Goal: Task Accomplishment & Management: Complete application form

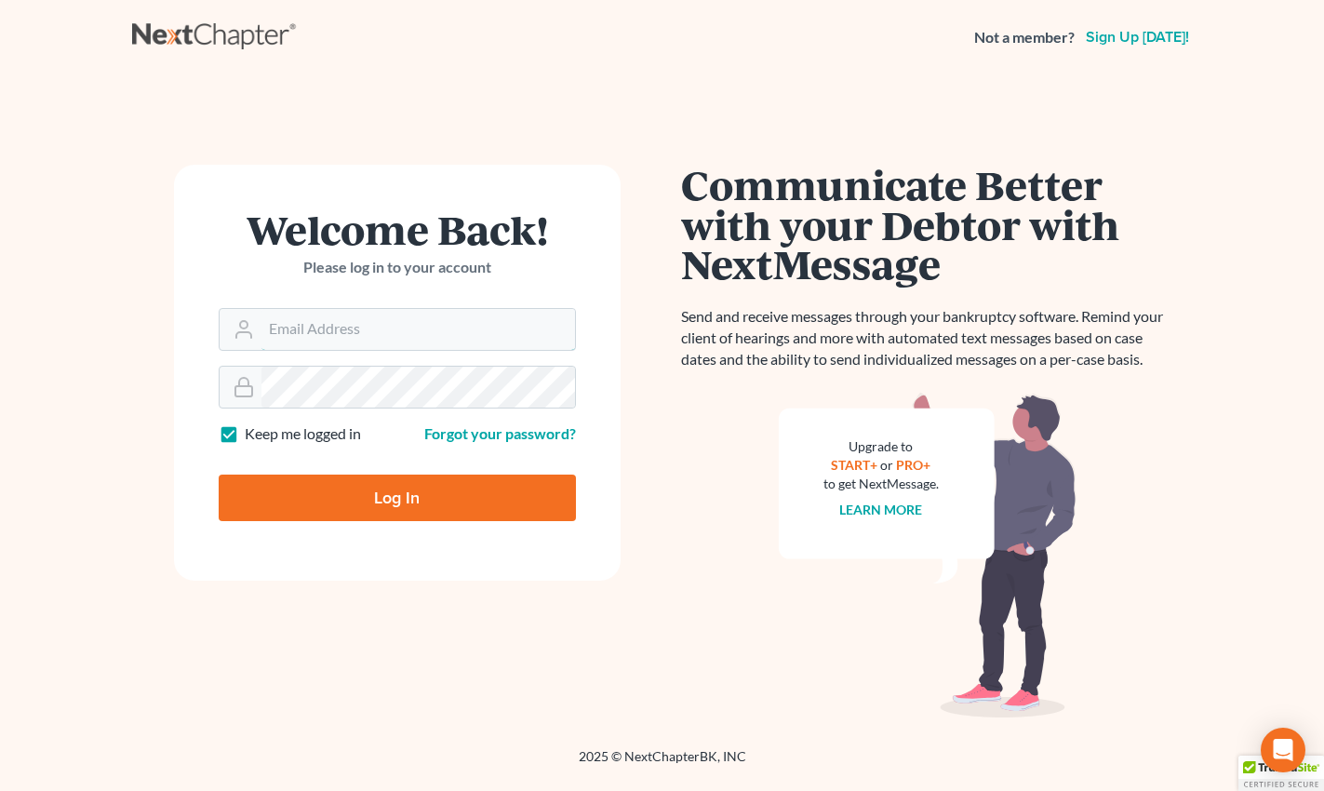
type input "[EMAIL_ADDRESS][DOMAIN_NAME]"
click at [353, 478] on input "Log In" at bounding box center [397, 497] width 357 height 47
type input "Thinking..."
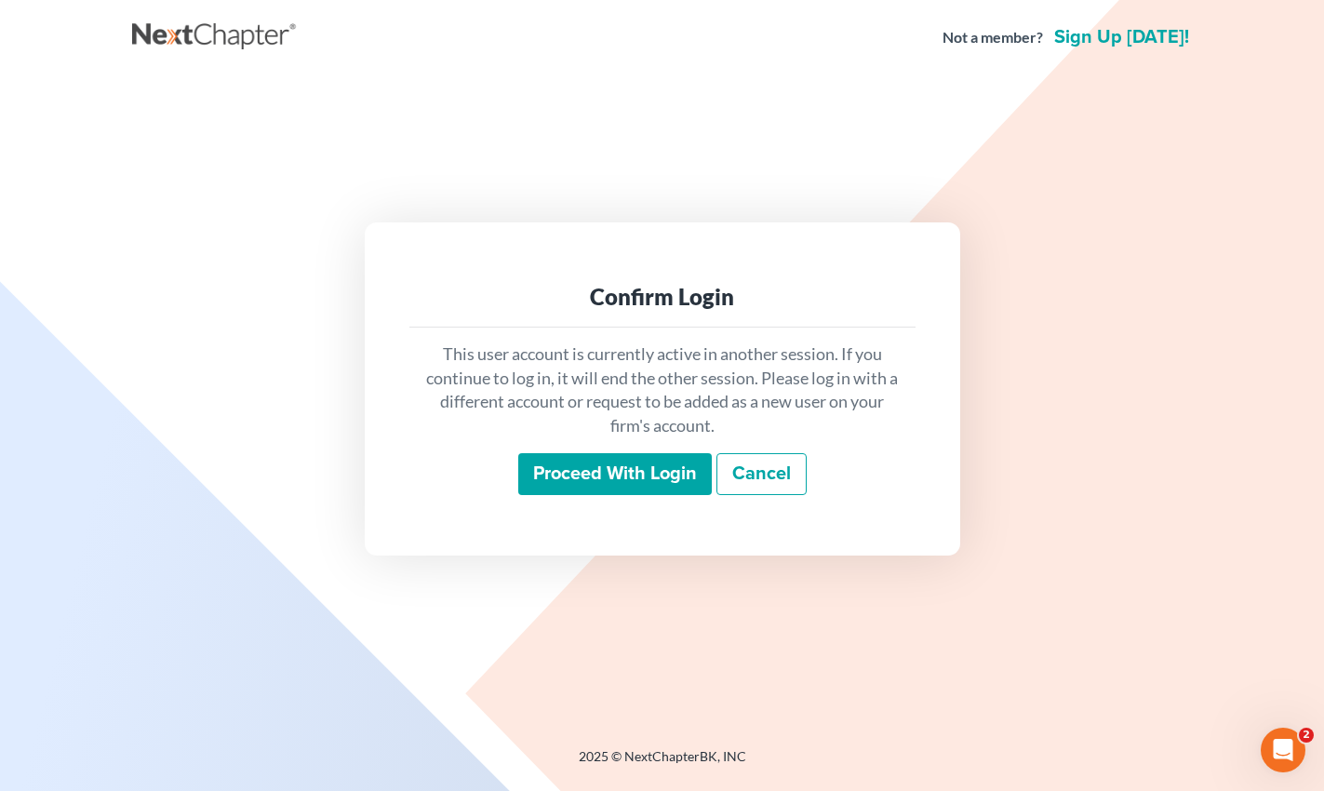
click at [612, 486] on input "Proceed with login" at bounding box center [614, 474] width 193 height 43
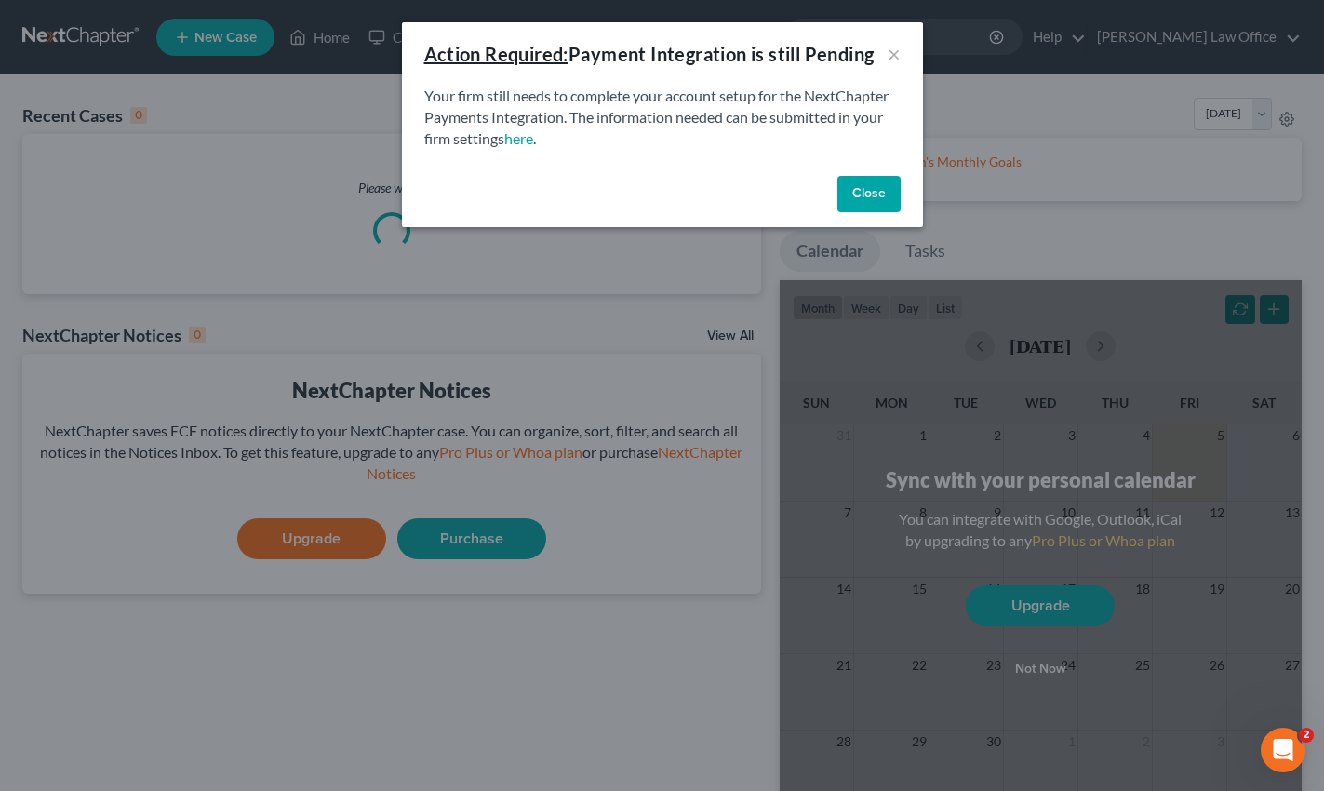
click at [881, 207] on button "Close" at bounding box center [868, 194] width 63 height 37
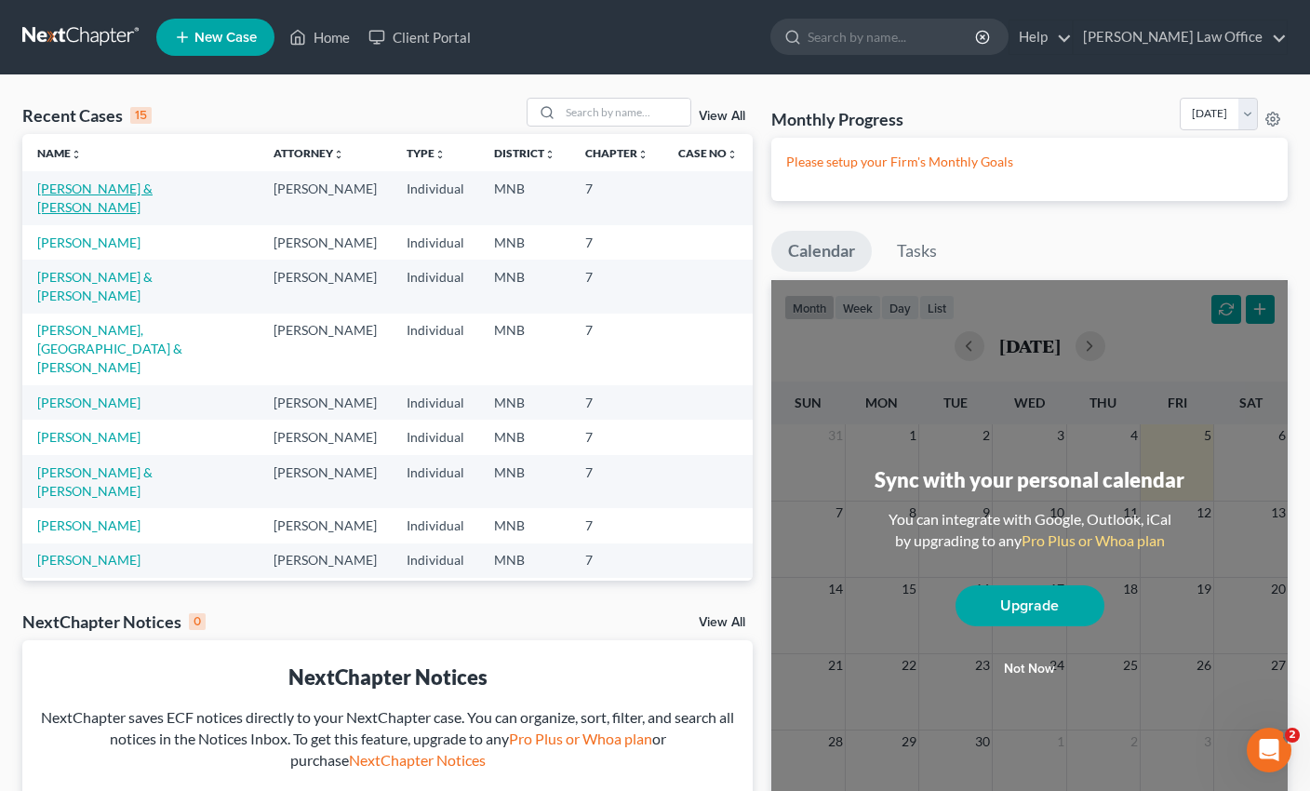
click at [100, 186] on link "Coyer, Pamela & Robert" at bounding box center [94, 197] width 115 height 34
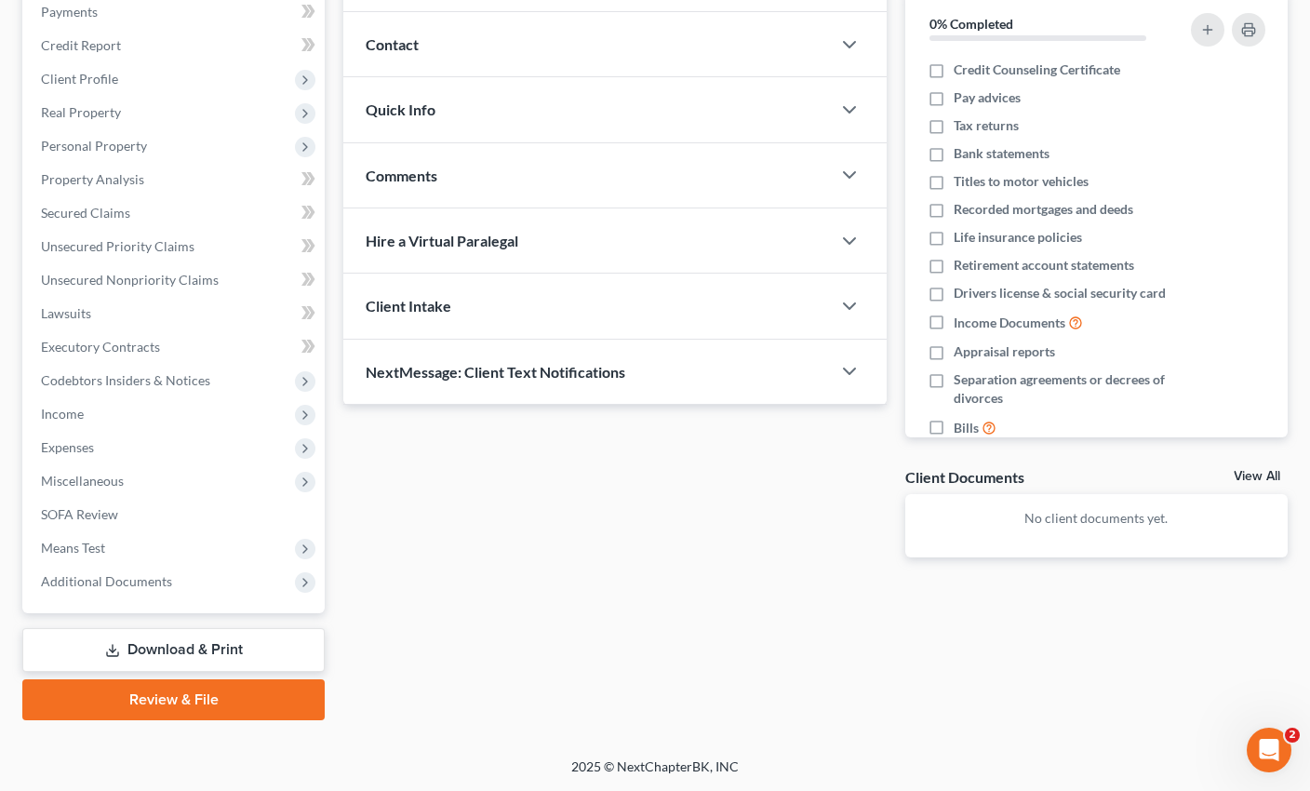
click at [155, 669] on link "Download & Print" at bounding box center [173, 650] width 302 height 44
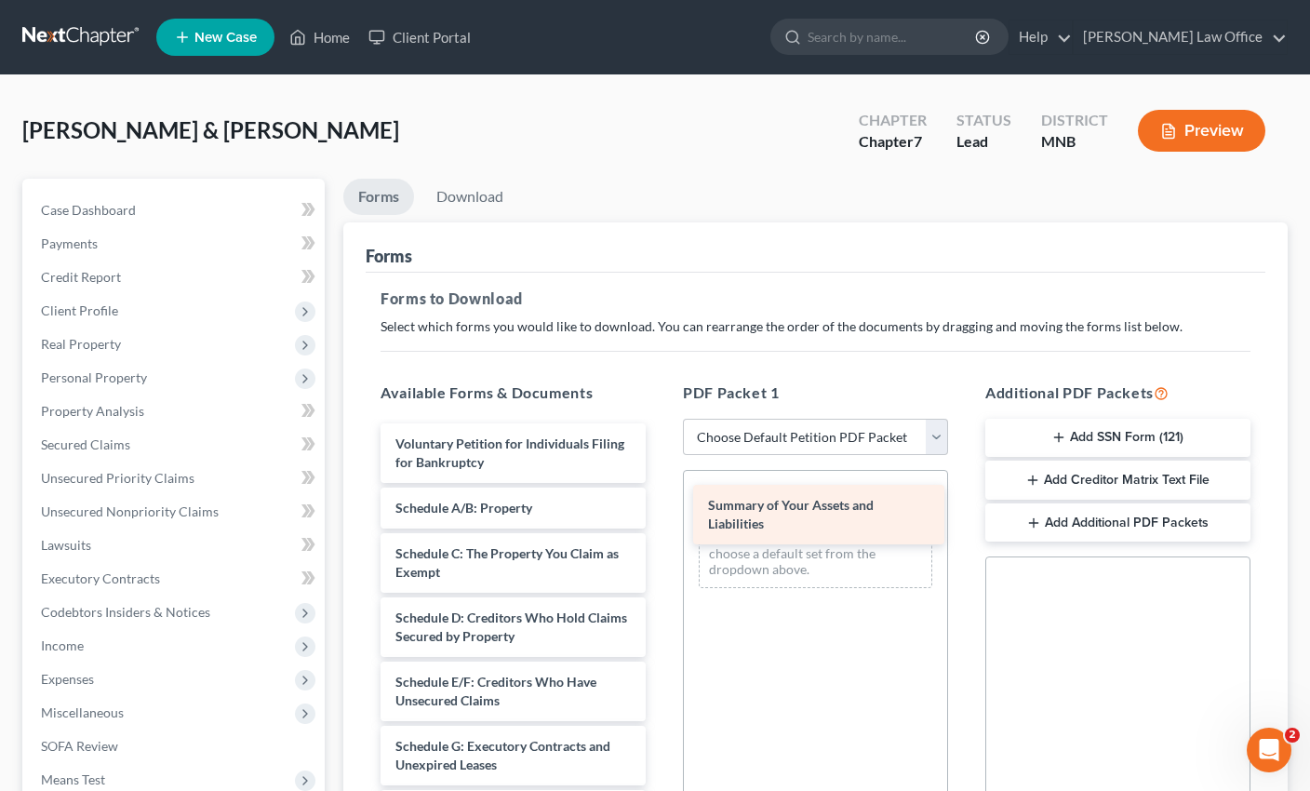
drag, startPoint x: 478, startPoint y: 519, endPoint x: 790, endPoint y: 516, distance: 311.6
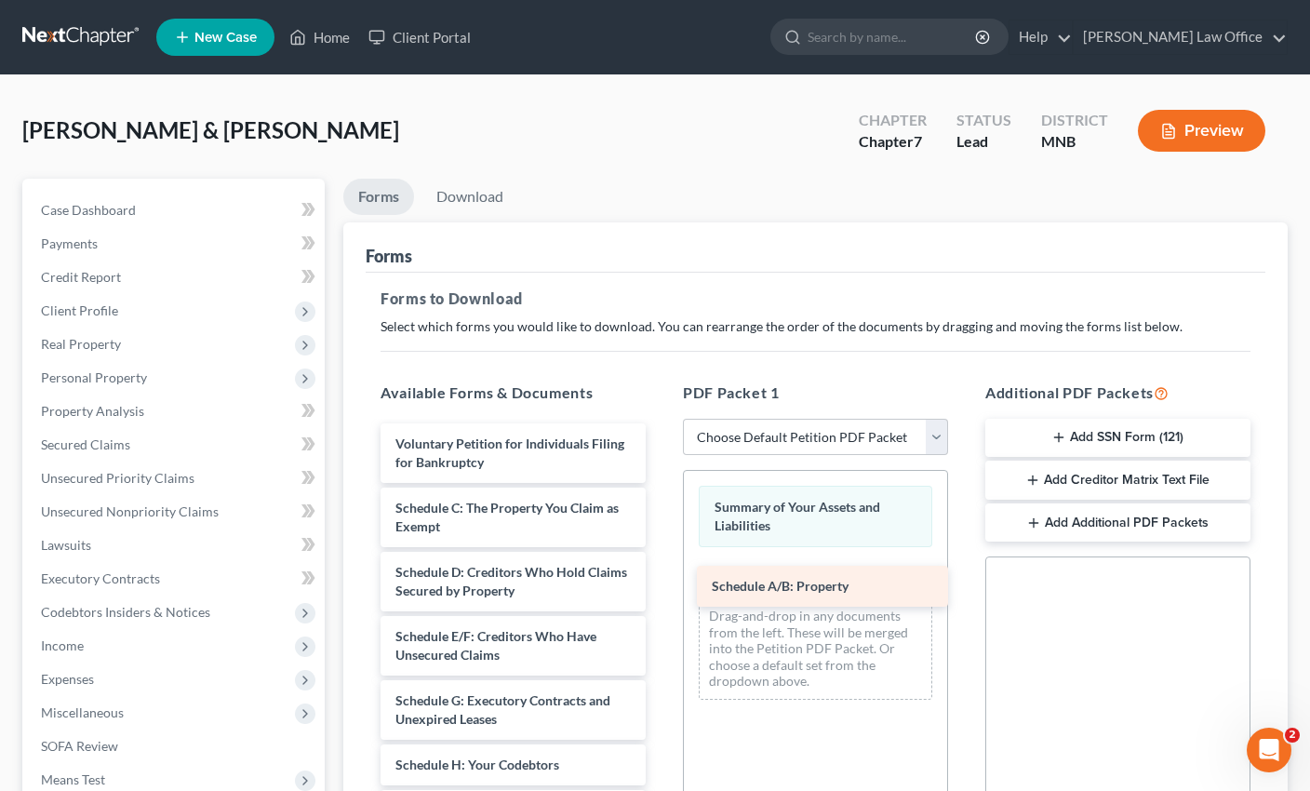
drag, startPoint x: 473, startPoint y: 502, endPoint x: 797, endPoint y: 580, distance: 333.9
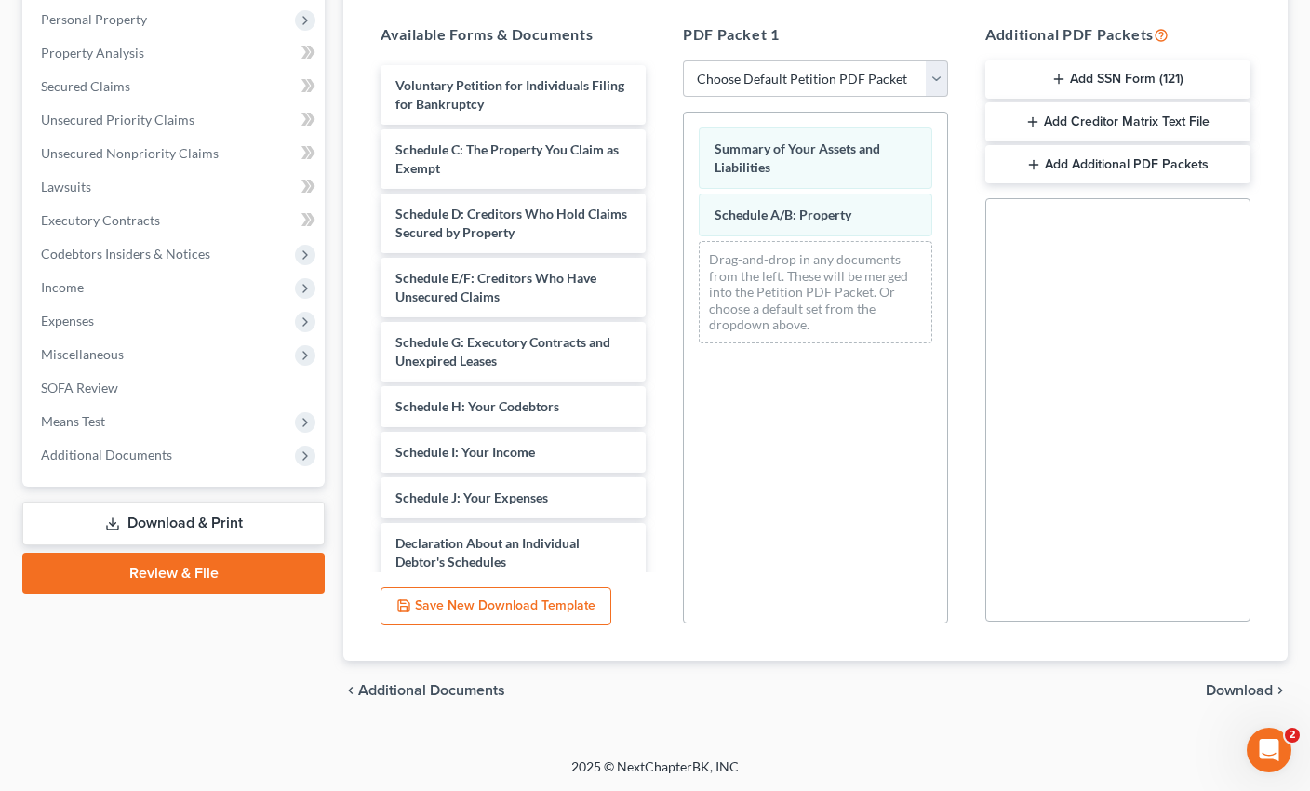
click at [1225, 683] on span "Download" at bounding box center [1239, 690] width 67 height 15
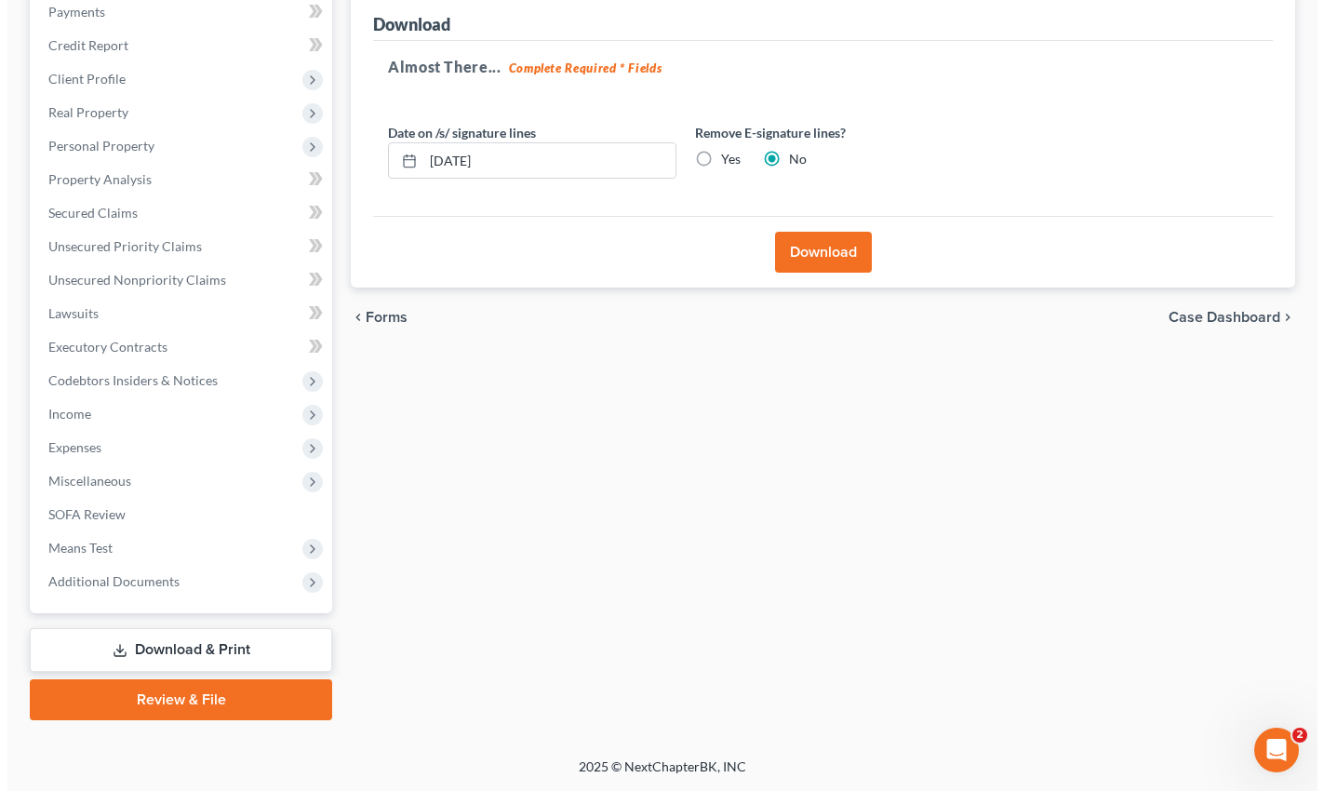
scroll to position [232, 0]
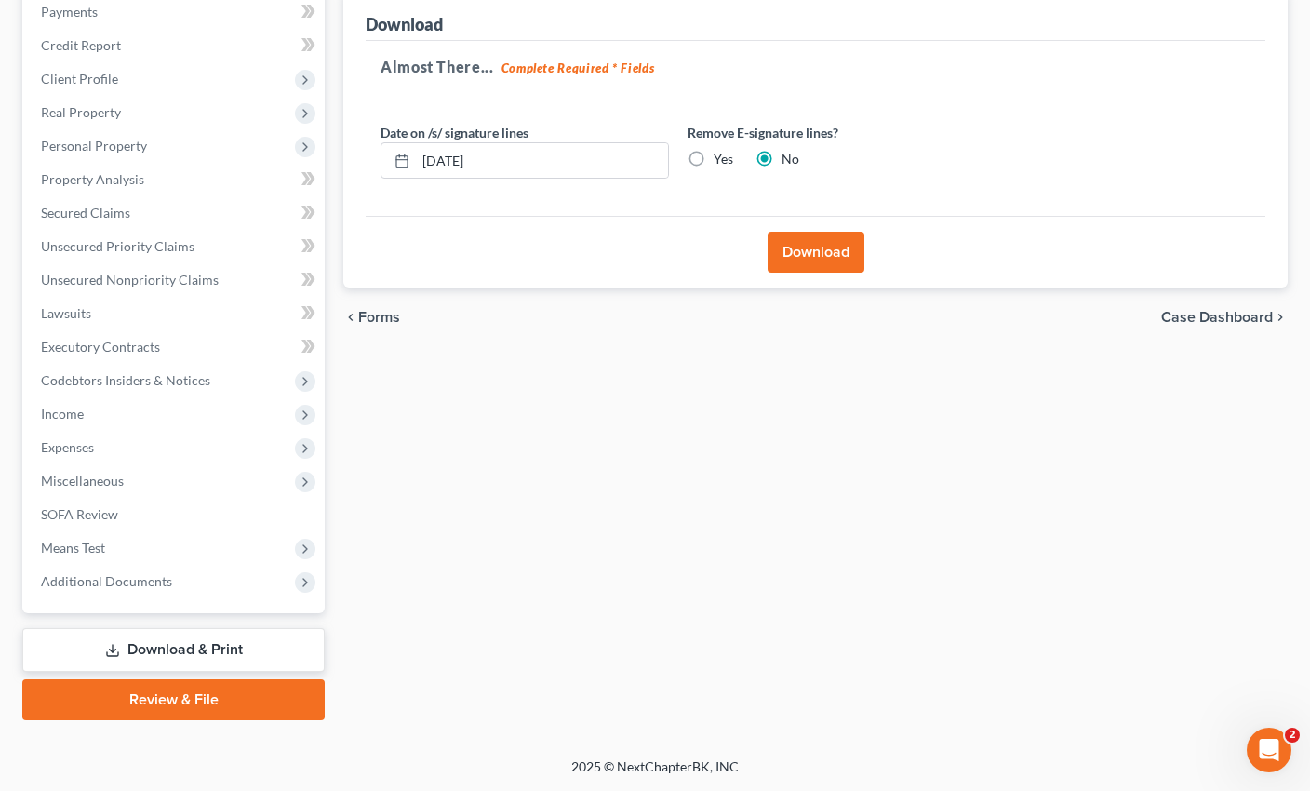
click at [820, 252] on button "Download" at bounding box center [815, 252] width 97 height 41
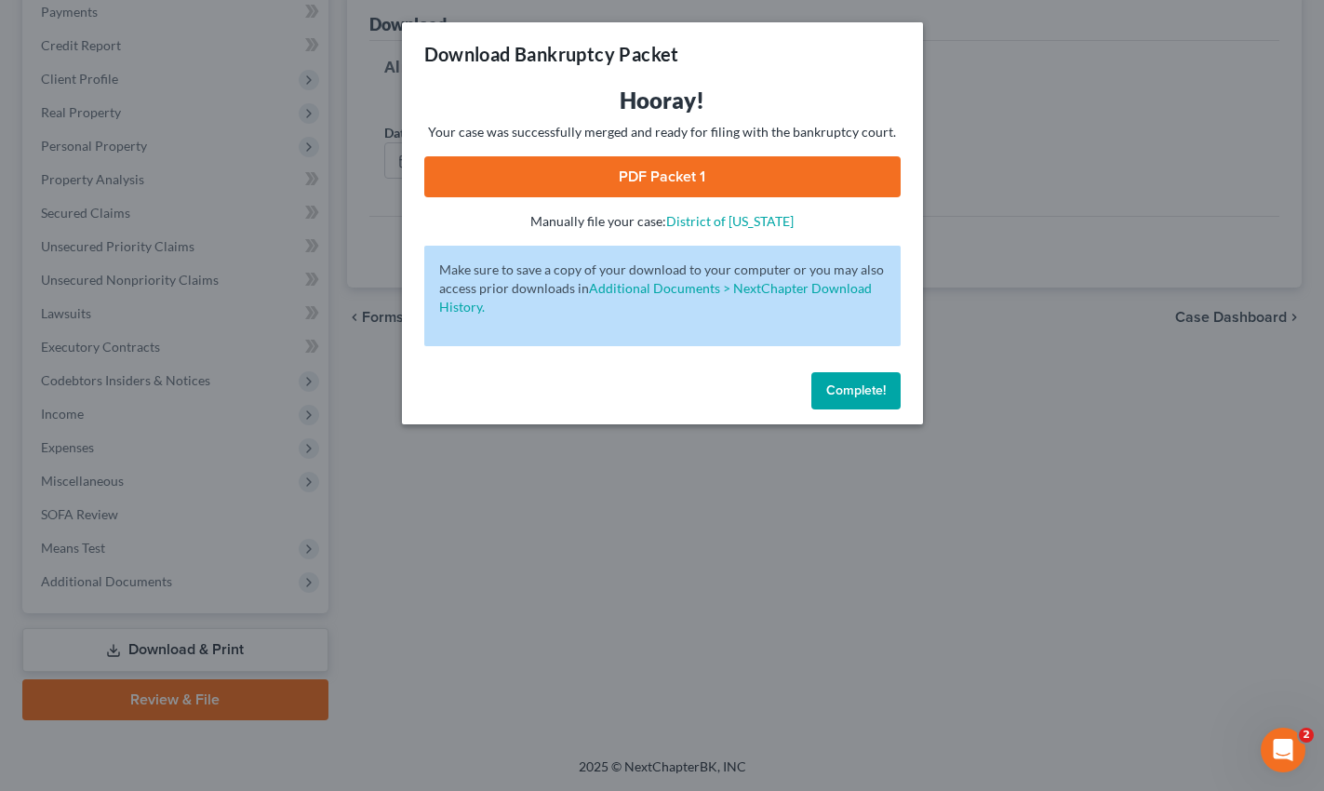
click at [732, 165] on link "PDF Packet 1" at bounding box center [662, 176] width 476 height 41
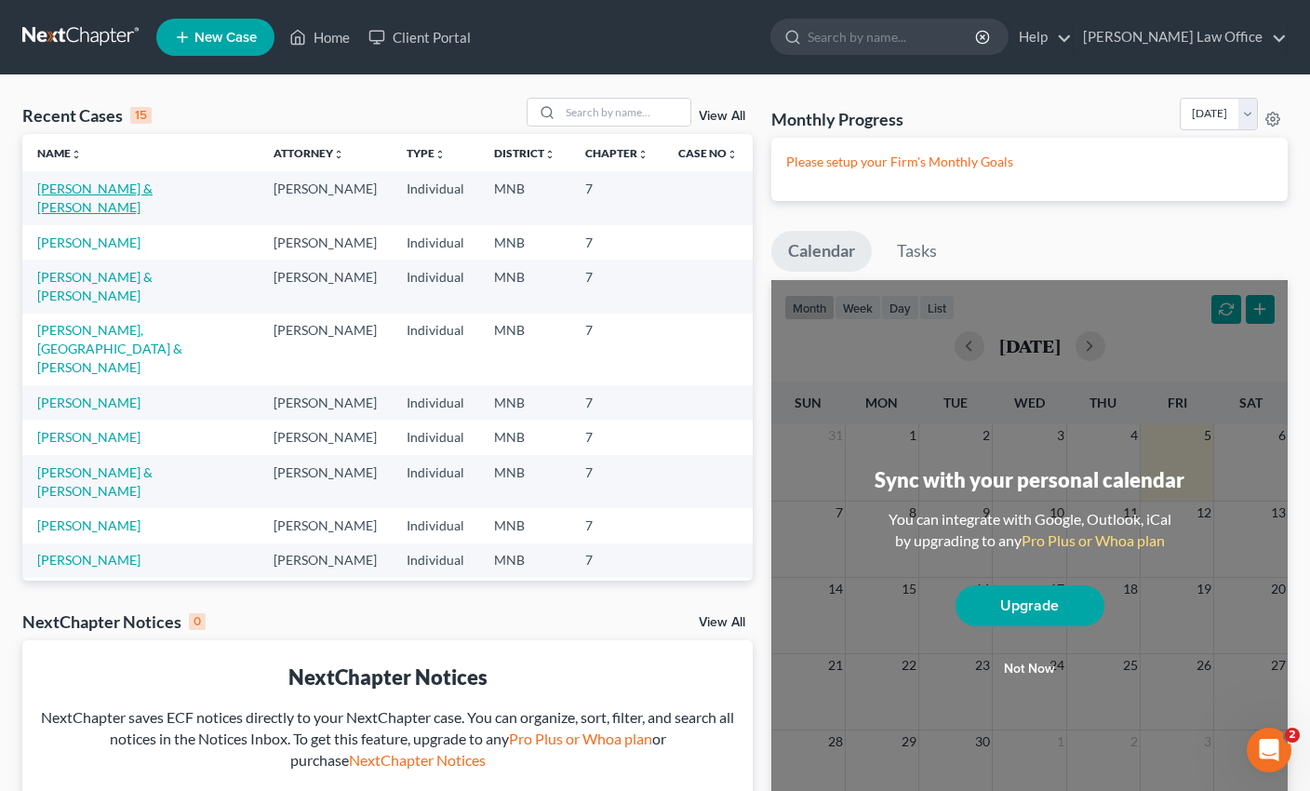
click at [90, 193] on link "[PERSON_NAME] & [PERSON_NAME]" at bounding box center [94, 197] width 115 height 34
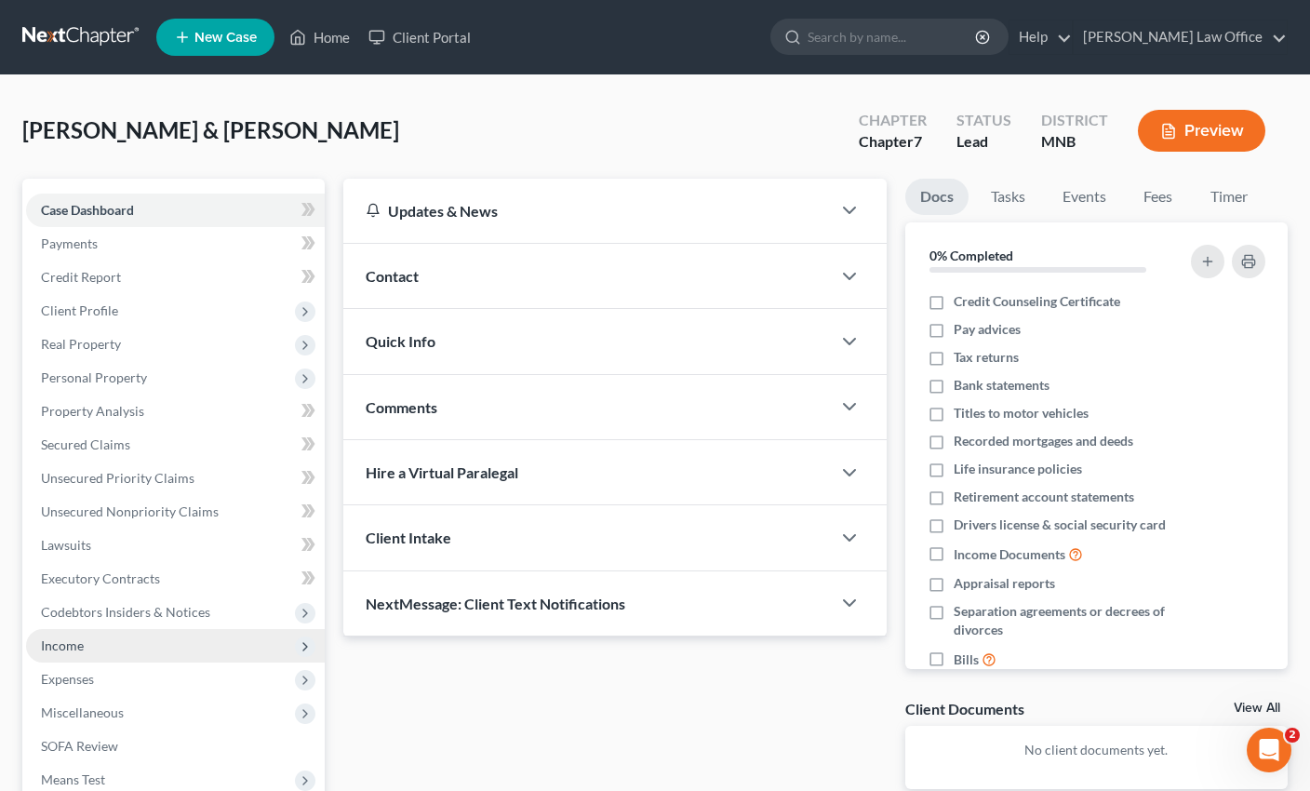
click at [73, 649] on span "Income" at bounding box center [62, 645] width 43 height 16
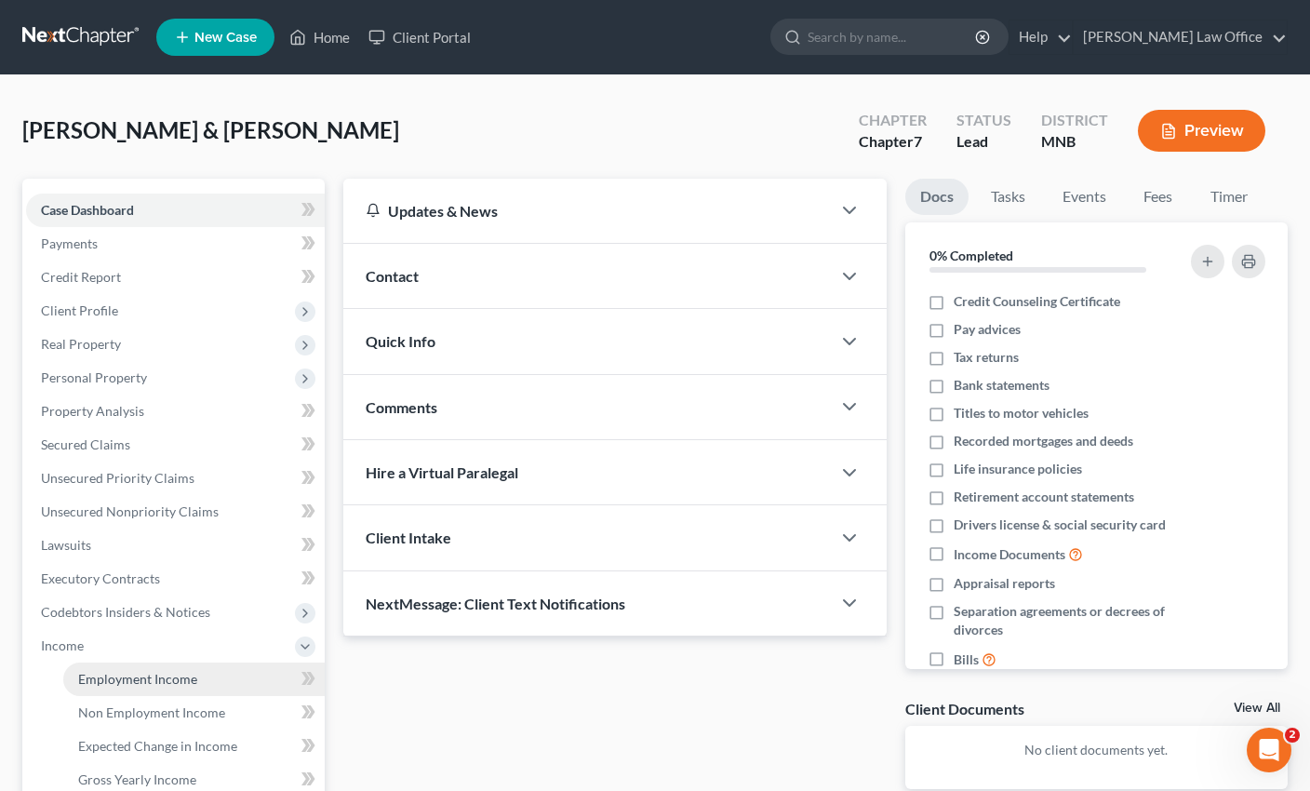
click at [118, 675] on span "Employment Income" at bounding box center [137, 679] width 119 height 16
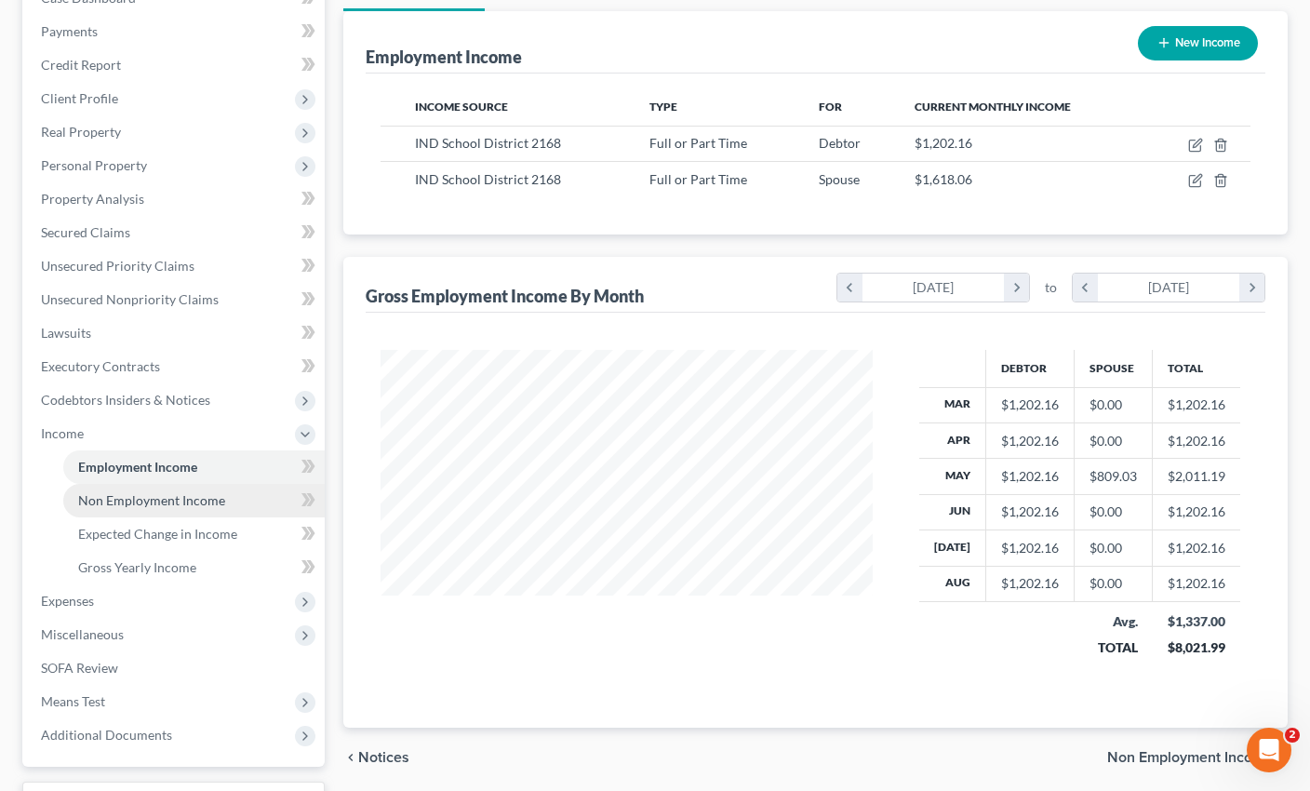
scroll to position [180, 0]
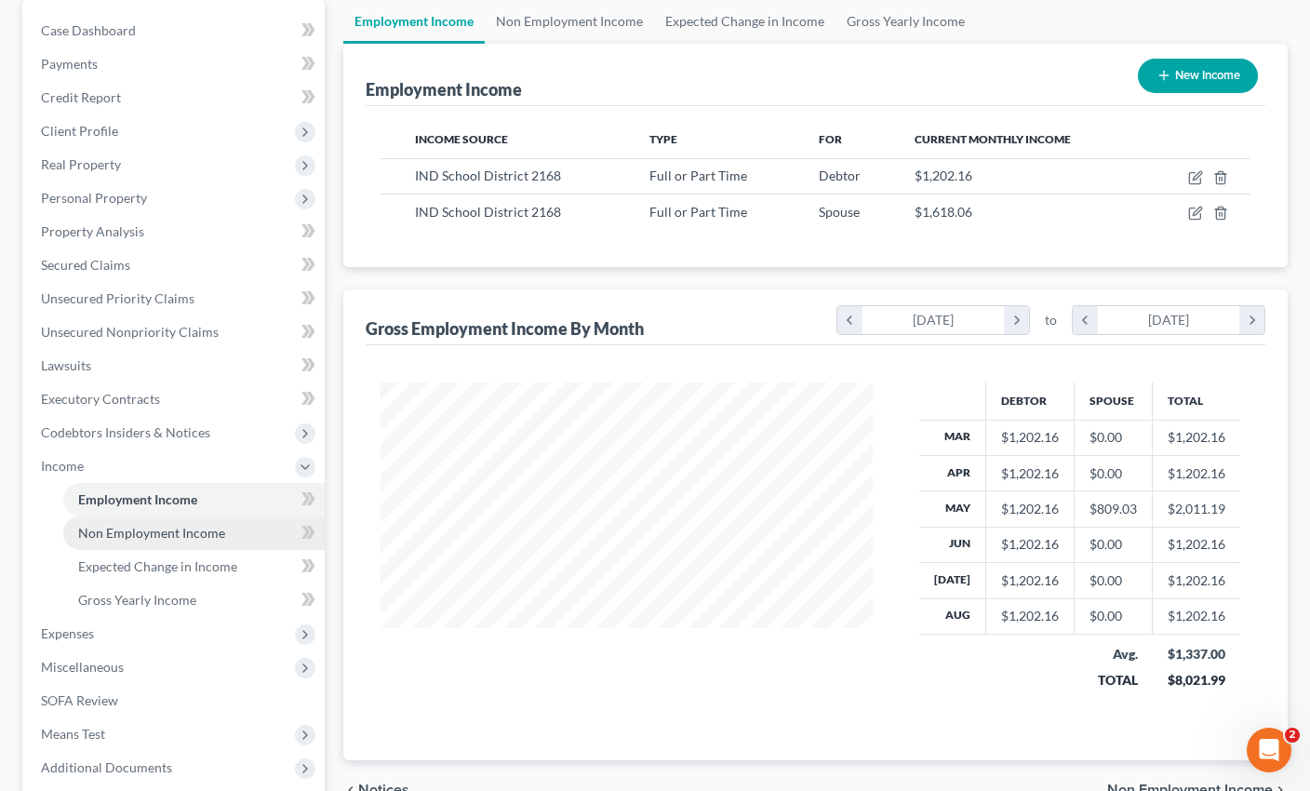
click at [184, 540] on link "Non Employment Income" at bounding box center [193, 532] width 261 height 33
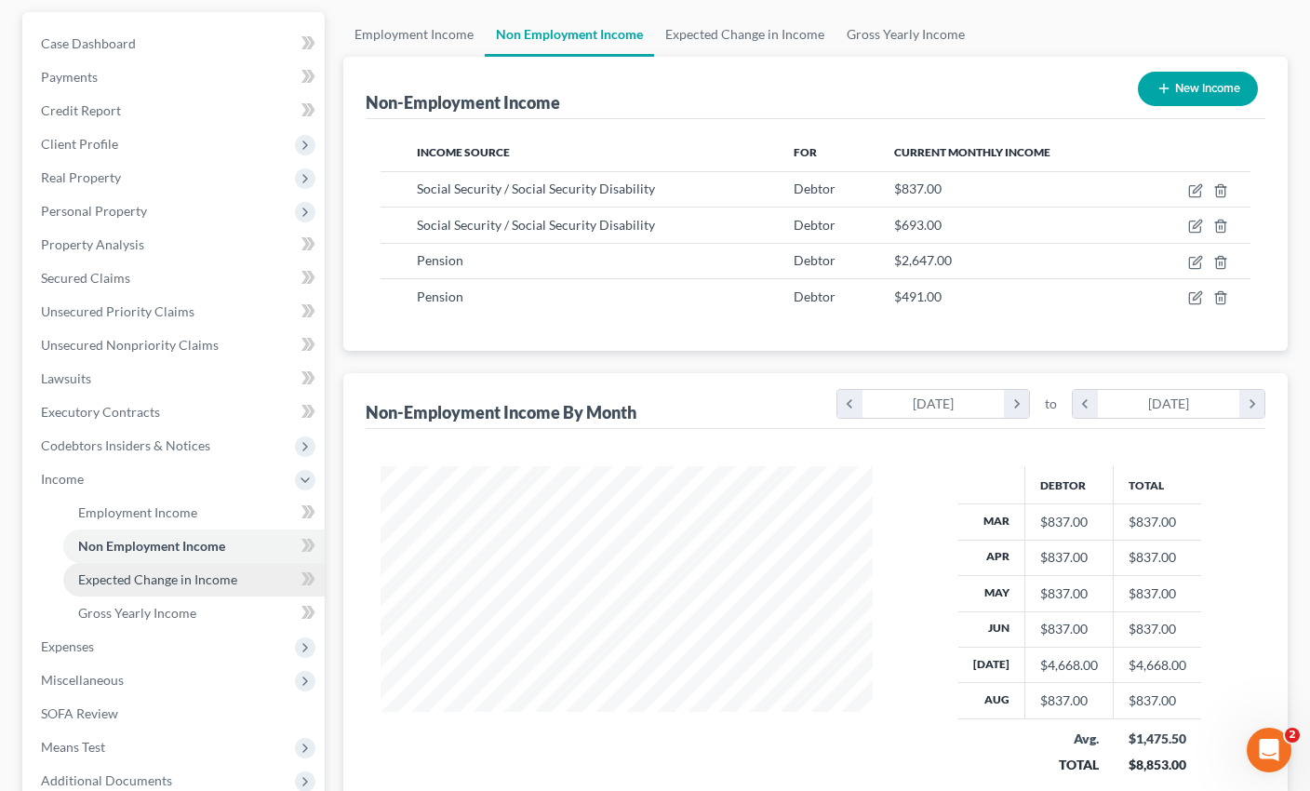
scroll to position [186, 0]
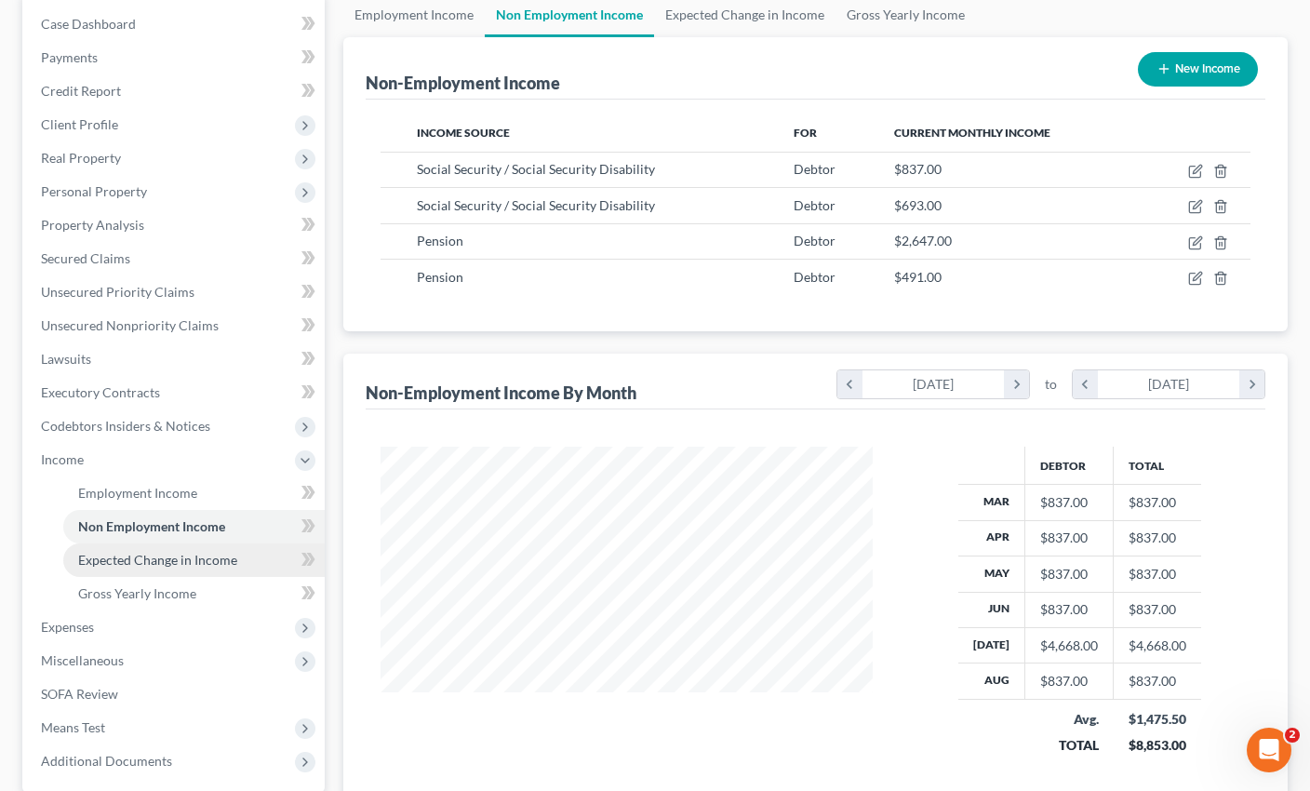
click at [149, 559] on span "Expected Change in Income" at bounding box center [157, 560] width 159 height 16
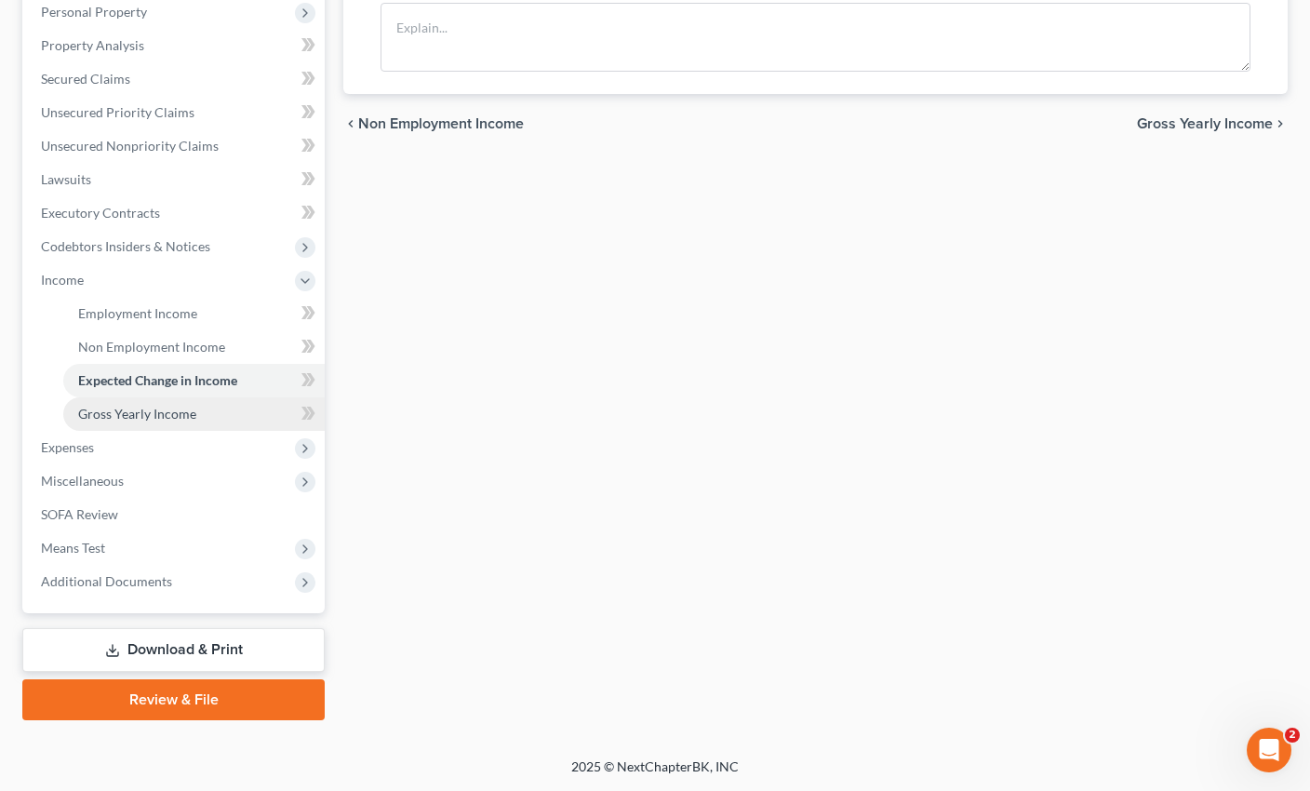
click at [144, 402] on link "Gross Yearly Income" at bounding box center [193, 413] width 261 height 33
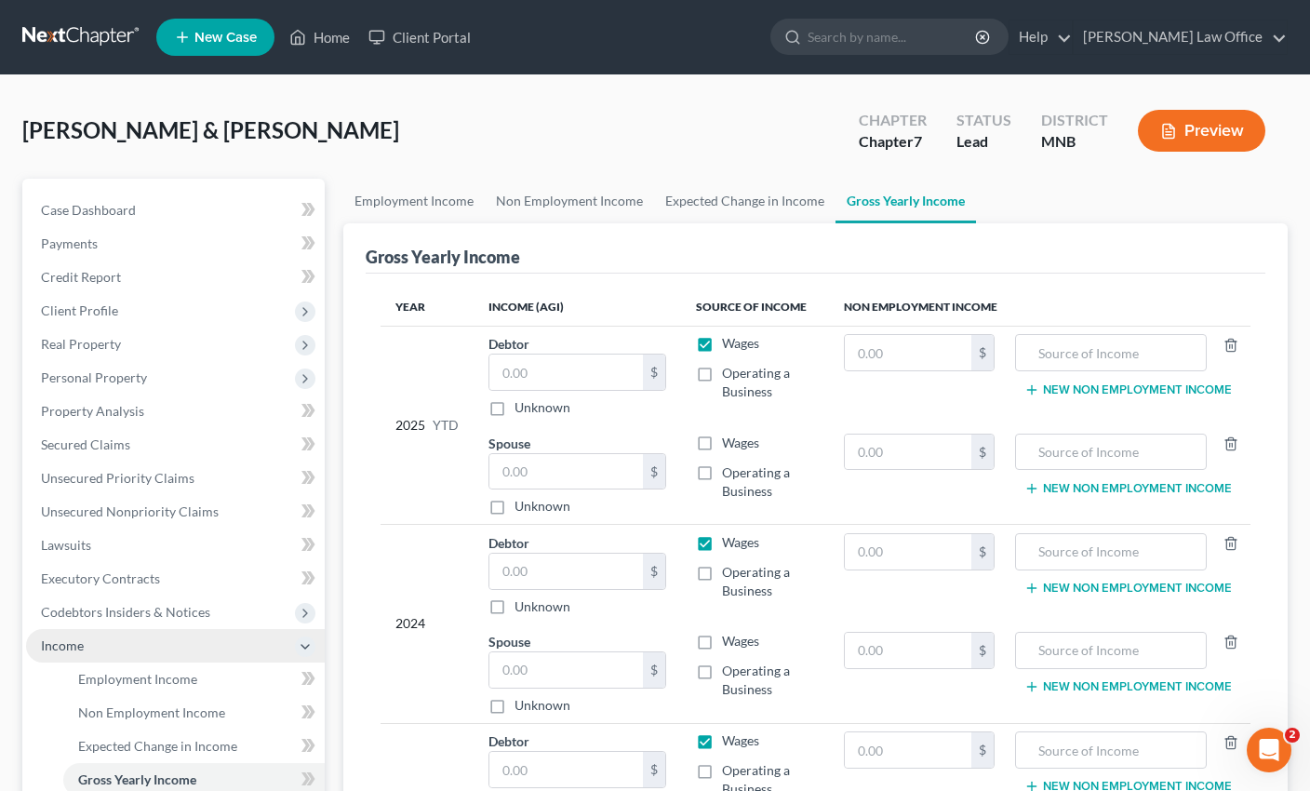
click at [49, 645] on span "Income" at bounding box center [62, 645] width 43 height 16
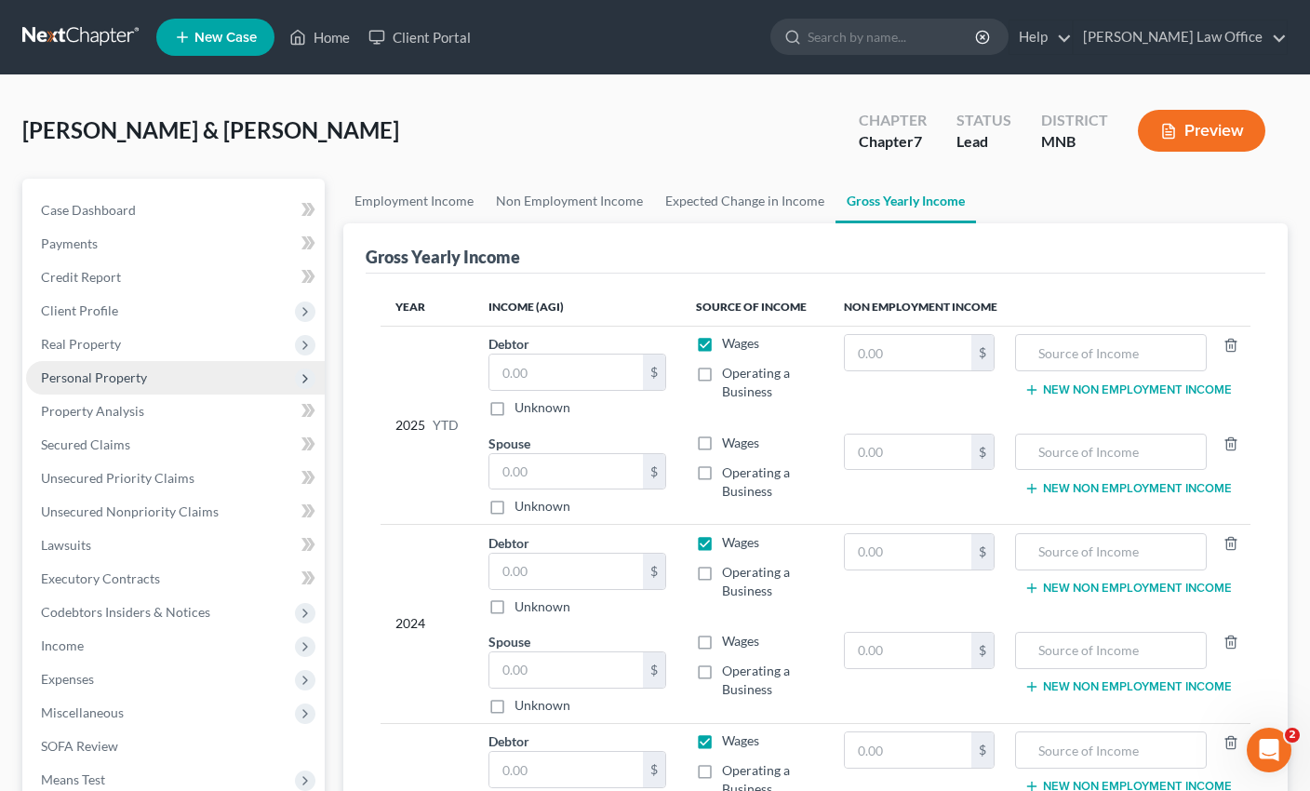
click at [122, 383] on span "Personal Property" at bounding box center [94, 377] width 106 height 16
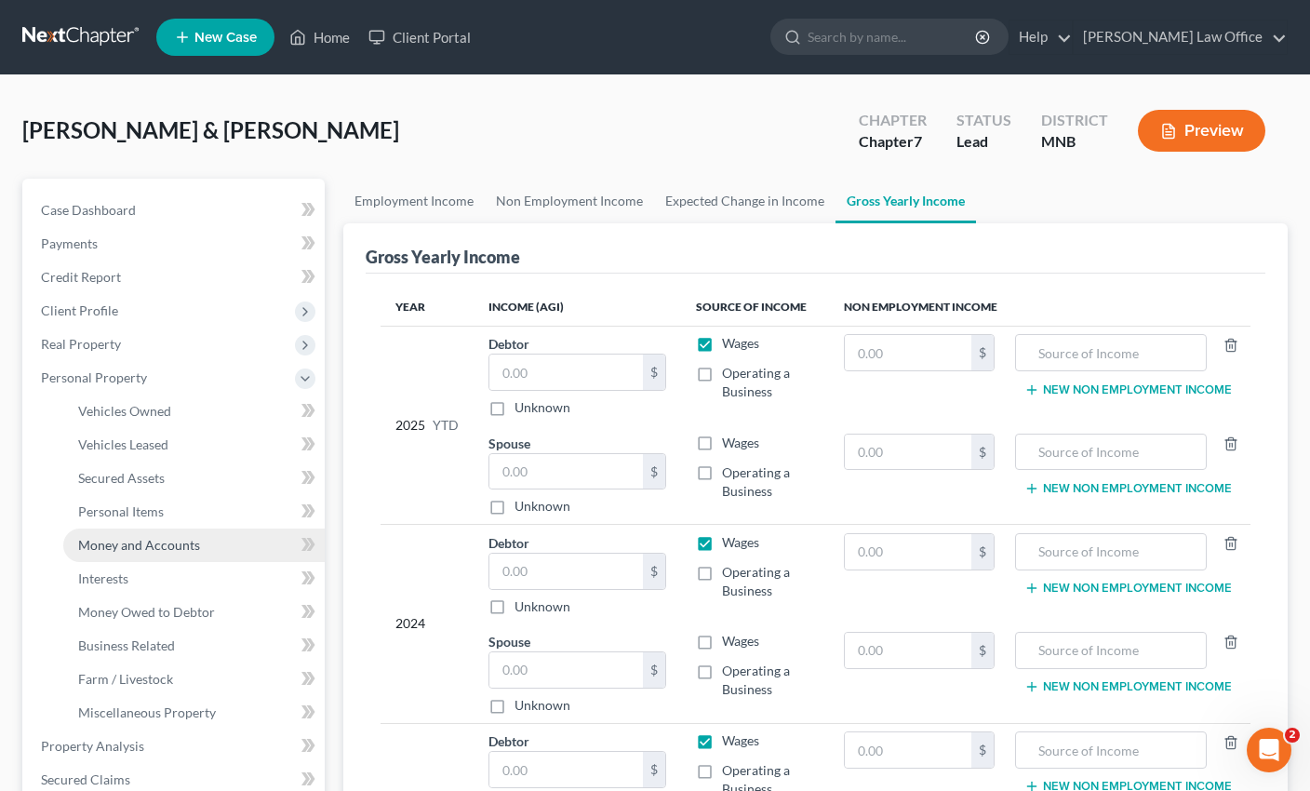
click at [133, 540] on span "Money and Accounts" at bounding box center [139, 545] width 122 height 16
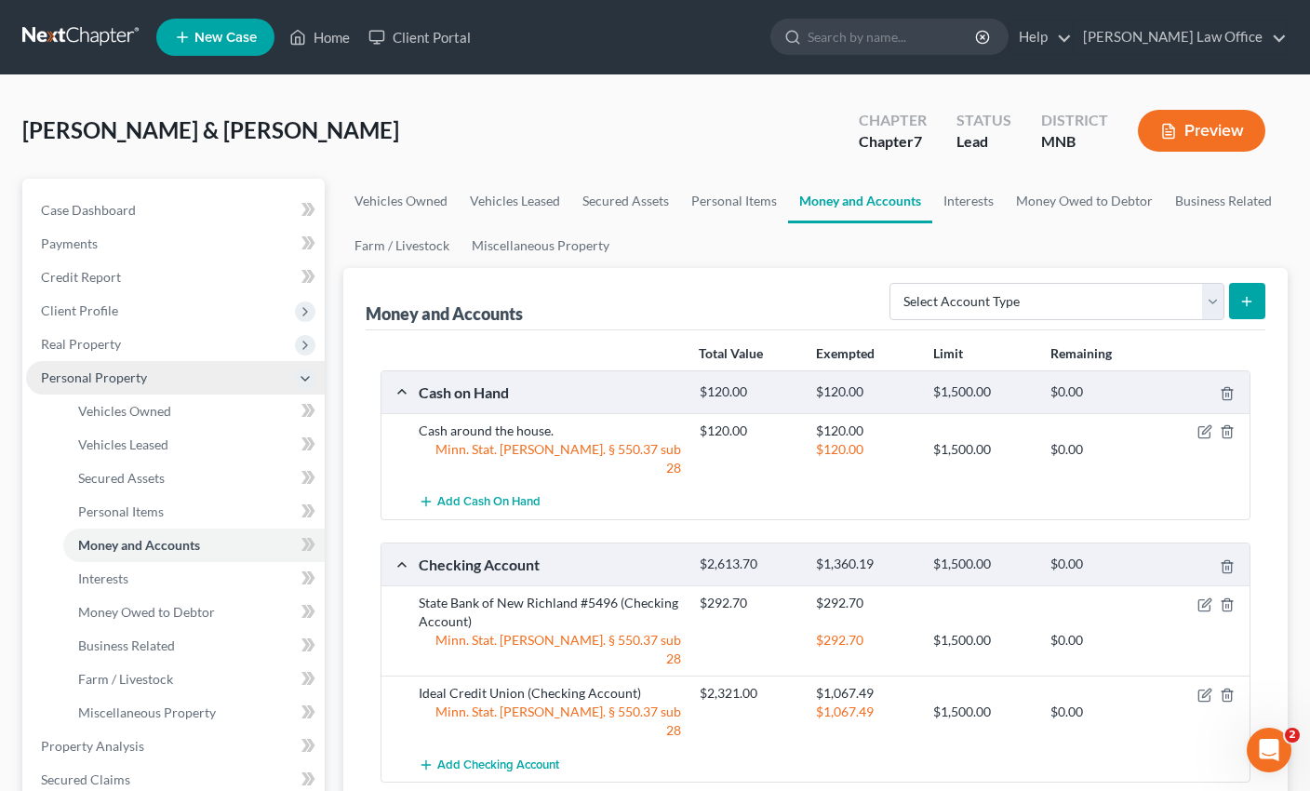
click at [50, 369] on span "Personal Property" at bounding box center [94, 377] width 106 height 16
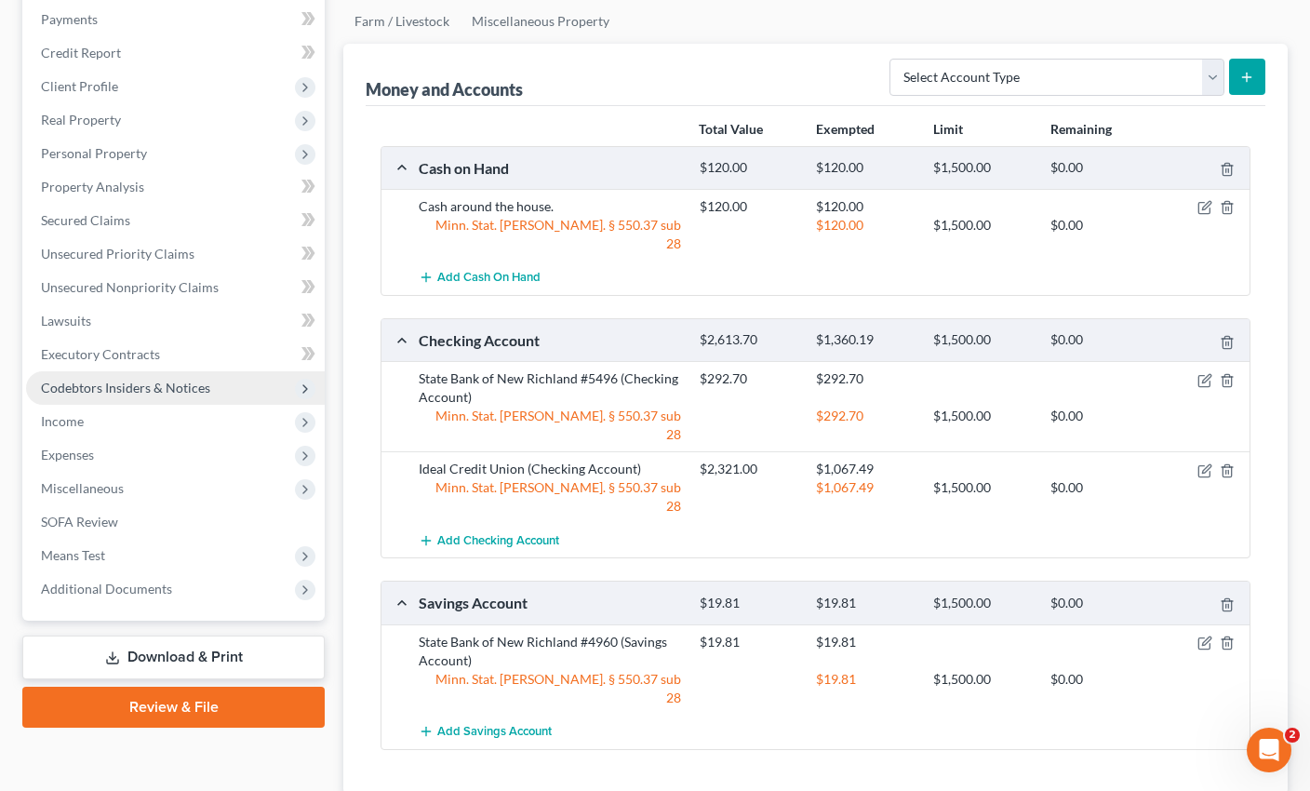
scroll to position [191, 0]
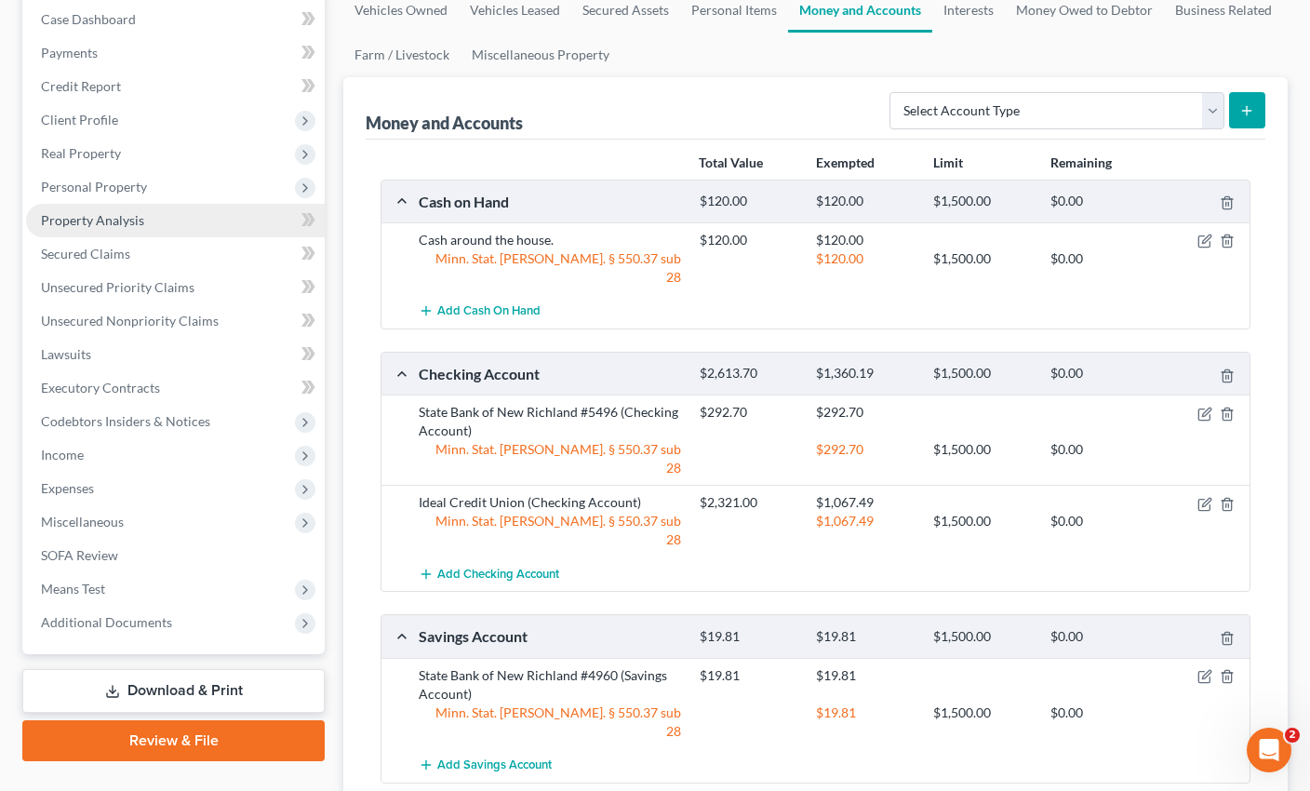
click at [134, 216] on span "Property Analysis" at bounding box center [92, 220] width 103 height 16
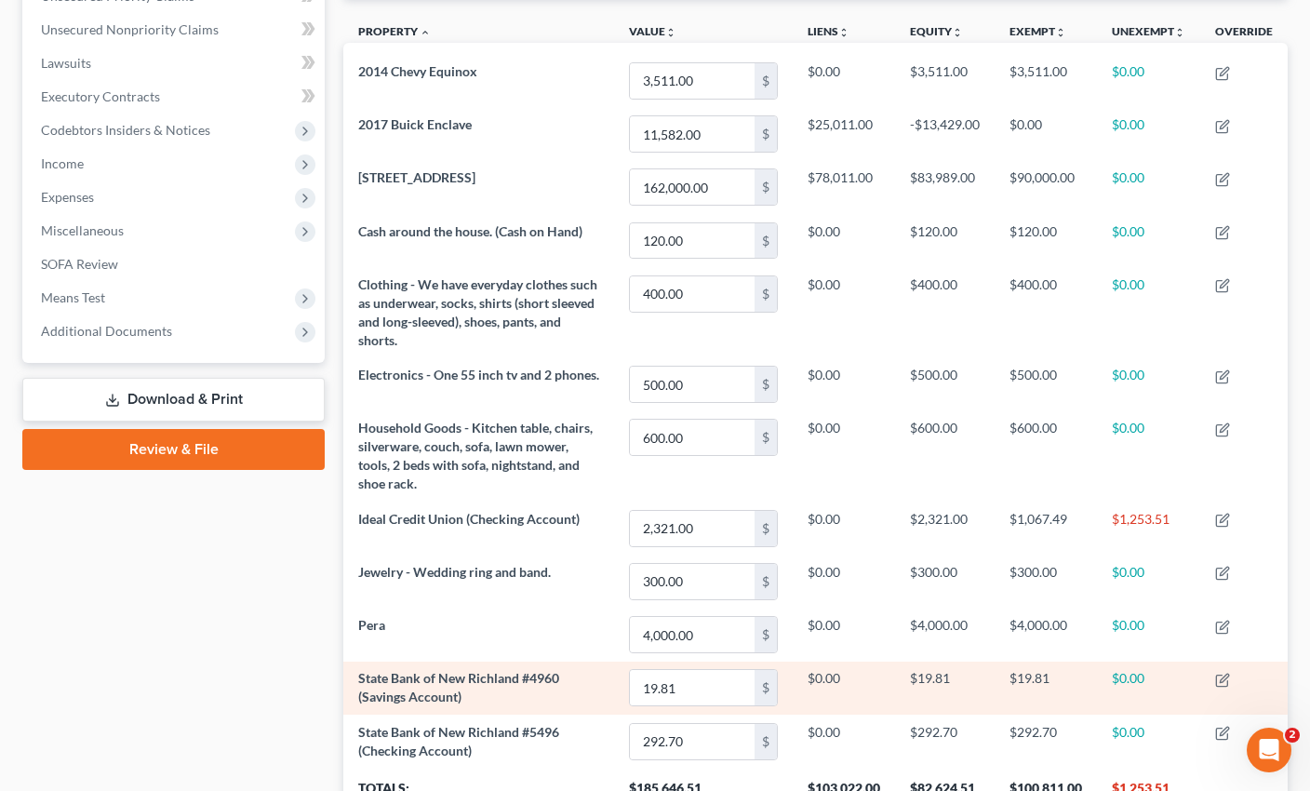
scroll to position [456, 0]
